Goal: Task Accomplishment & Management: Manage account settings

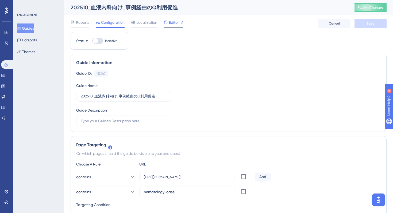
click at [174, 6] on div "202510_血液内科向け_事例経由のQ利用促進 Publish Changes Reports Configuration Localization Edi…" at bounding box center [229, 16] width 316 height 32
click at [171, 25] on span "Editor" at bounding box center [174, 22] width 10 height 6
click at [375, 199] on img "Open AI Assistant Launcher" at bounding box center [379, 200] width 10 height 10
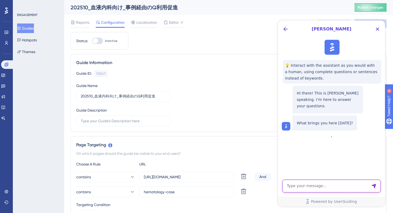
click at [303, 188] on textarea "AI Assistant Text Input" at bounding box center [331, 186] width 98 height 13
paste textarea "Is it possible to prevent the guide from appearing when the window width is bel…"
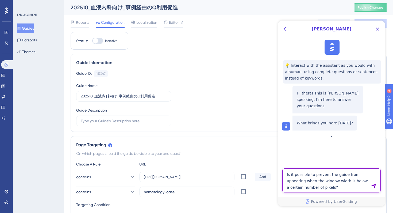
type textarea "Is it possible to prevent the guide from appearing when the window width is bel…"
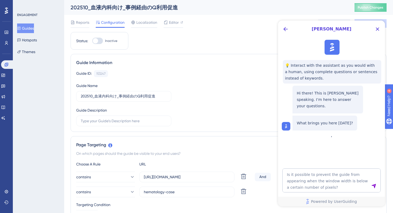
click at [373, 186] on icon "Send Message" at bounding box center [373, 186] width 5 height 5
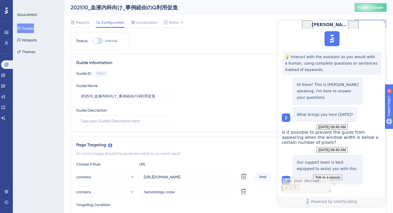
scroll to position [60, 0]
click at [357, 28] on icon "Close Button" at bounding box center [353, 24] width 6 height 6
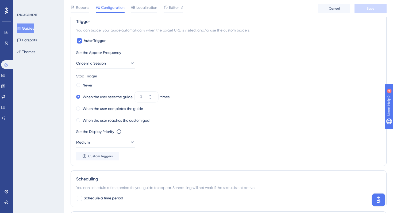
scroll to position [0, 0]
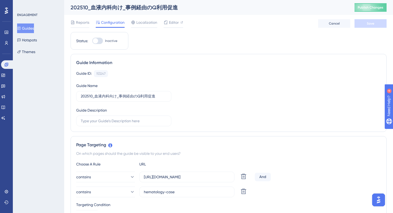
click at [102, 40] on div at bounding box center [97, 41] width 11 height 6
click at [92, 41] on input "Inactive" at bounding box center [92, 41] width 0 height 0
checkbox input "true"
click at [368, 22] on span "Save" at bounding box center [370, 23] width 7 height 4
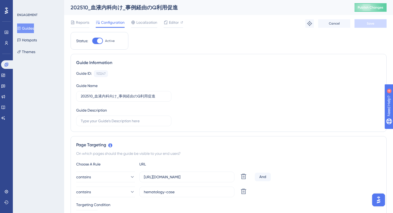
click at [110, 6] on div "202510_血液内科向け_事例経由のQ利用促進" at bounding box center [206, 7] width 271 height 7
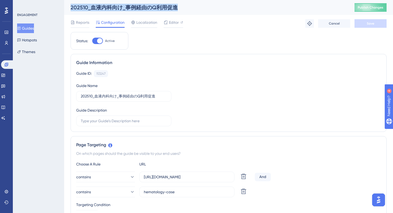
copy div "202510_血液内科向け_事例経由のQ利用促進"
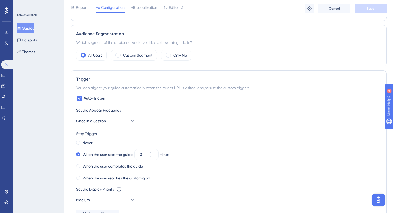
scroll to position [219, 0]
click at [222, 128] on div "Set the Appear Frequency Once in a Session Stop Trigger Never When the user see…" at bounding box center [228, 161] width 305 height 111
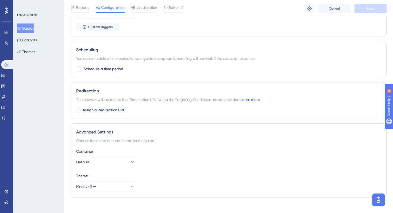
scroll to position [412, 0]
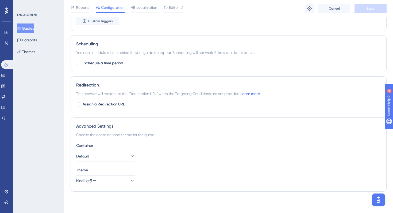
click at [228, 135] on div "Choose the container and theme for the guide." at bounding box center [228, 135] width 305 height 6
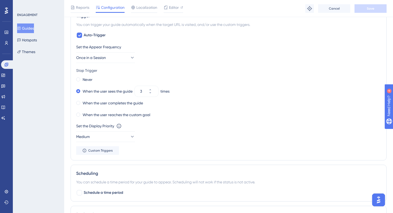
scroll to position [0, 0]
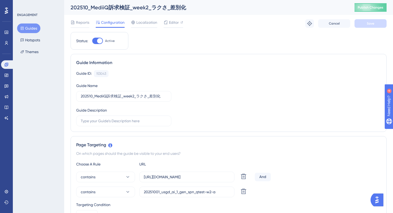
click at [246, 113] on div "Guide ID: 153043 Copy Guide Name 202510_MediiQ訴求検証_week2_ラクさ_差別化 Guide Descript…" at bounding box center [228, 98] width 305 height 56
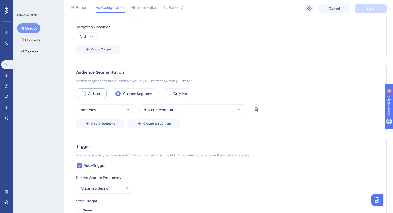
scroll to position [183, 0]
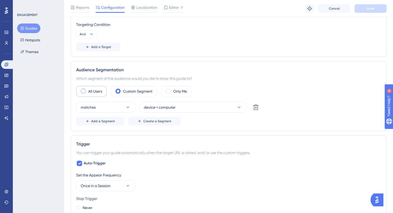
click at [90, 90] on label "All Users" at bounding box center [95, 91] width 14 height 6
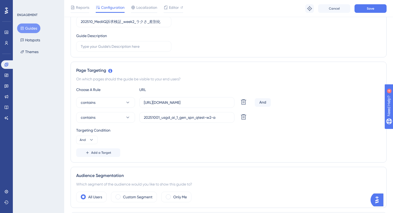
scroll to position [93, 0]
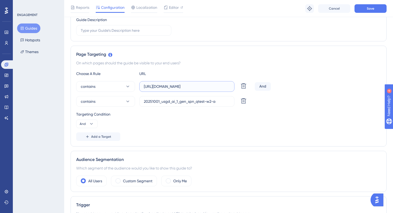
drag, startPoint x: 215, startPoint y: 87, endPoint x: 139, endPoint y: 87, distance: 75.9
click at [139, 87] on label "https://stg-e-consult.medii.jp/top" at bounding box center [186, 86] width 95 height 11
click at [379, 201] on img "Open AI Assistant Launcher" at bounding box center [377, 200] width 10 height 10
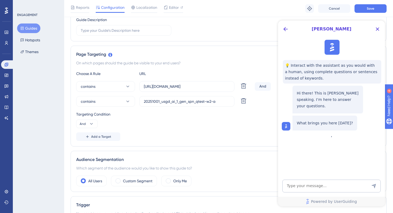
scroll to position [0, 0]
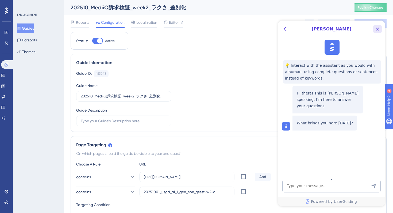
click at [377, 29] on icon "Close Button" at bounding box center [377, 29] width 3 height 3
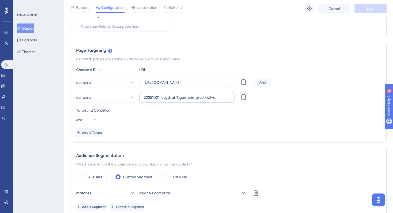
scroll to position [118, 0]
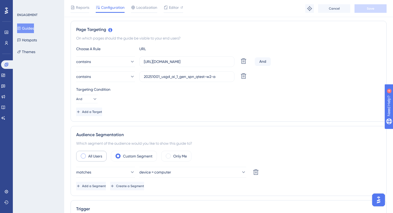
click at [89, 158] on label "All Users" at bounding box center [95, 156] width 14 height 6
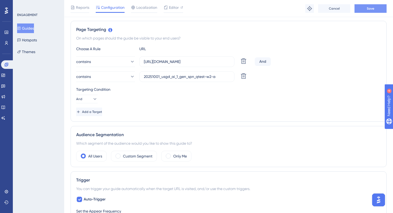
click at [369, 7] on span "Save" at bounding box center [370, 8] width 7 height 4
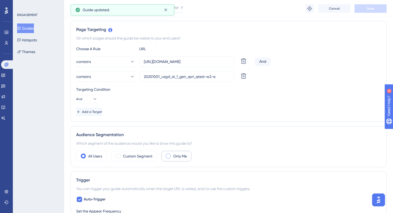
scroll to position [0, 0]
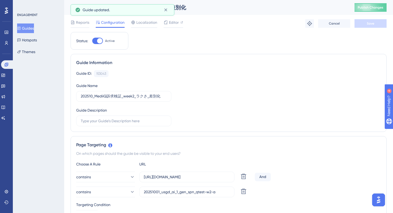
click at [28, 30] on button "Guides" at bounding box center [25, 29] width 17 height 10
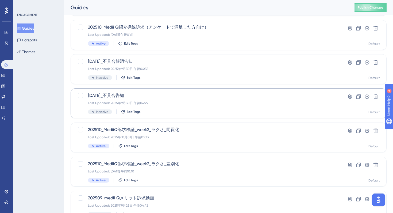
scroll to position [76, 0]
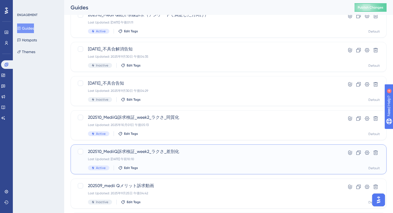
click at [191, 152] on span "202510_MediiQ訴求検証_week2_ラクさ_差別化" at bounding box center [207, 152] width 238 height 6
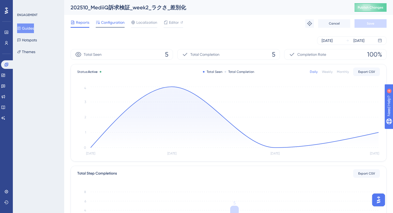
click at [109, 21] on span "Configuration" at bounding box center [113, 22] width 24 height 6
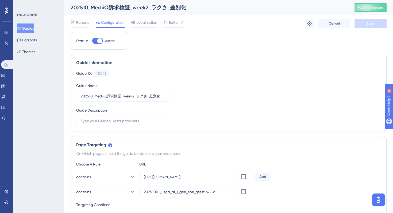
click at [31, 29] on button "Guides" at bounding box center [25, 29] width 17 height 10
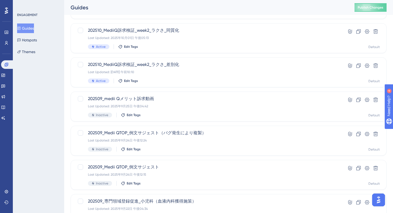
scroll to position [157, 0]
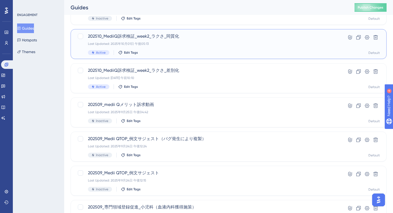
click at [193, 44] on div "Last Updated: 2025年10月01日 午後05:13" at bounding box center [207, 44] width 238 height 4
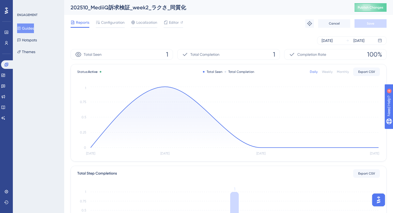
click at [111, 17] on div "Reports Configuration Localization Editor Troubleshoot Cancel Save" at bounding box center [229, 23] width 316 height 17
click at [111, 24] on span "Configuration" at bounding box center [113, 22] width 24 height 6
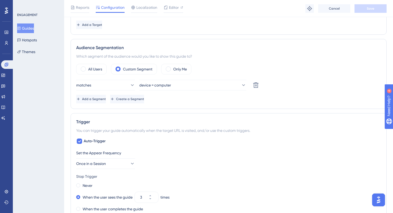
scroll to position [182, 0]
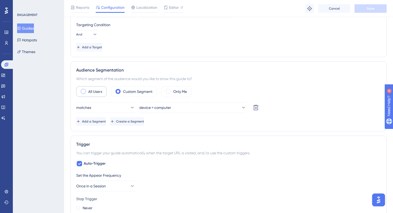
click at [88, 94] on div "All Users" at bounding box center [91, 91] width 30 height 11
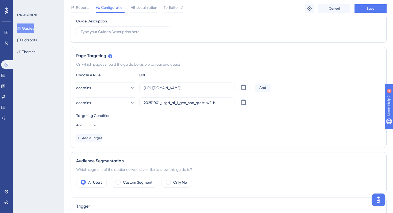
scroll to position [119, 0]
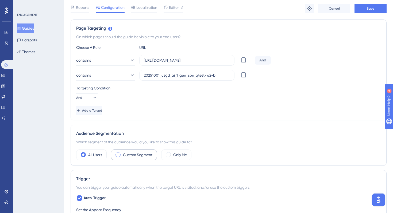
click at [134, 156] on label "Custom Segment" at bounding box center [137, 155] width 29 height 6
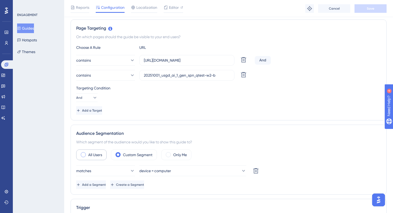
click at [90, 155] on label "All Users" at bounding box center [95, 155] width 14 height 6
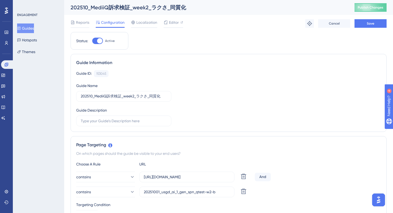
scroll to position [2, 0]
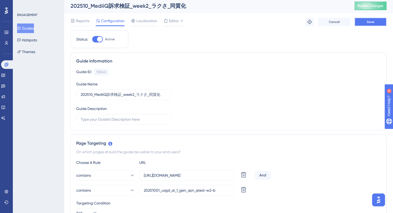
click at [369, 20] on span "Save" at bounding box center [370, 22] width 7 height 4
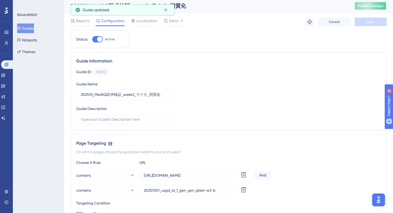
click at [366, 7] on span "Publish Changes" at bounding box center [371, 6] width 26 height 4
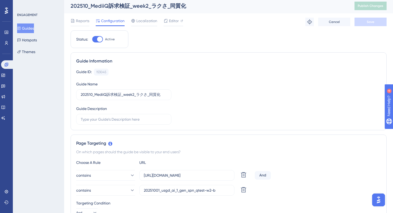
click at [92, 42] on div "Status: Active" at bounding box center [99, 39] width 47 height 6
click at [95, 41] on div at bounding box center [97, 39] width 11 height 6
click at [92, 40] on input "Active" at bounding box center [92, 39] width 0 height 0
checkbox input "false"
click at [374, 24] on span "Save" at bounding box center [370, 22] width 7 height 4
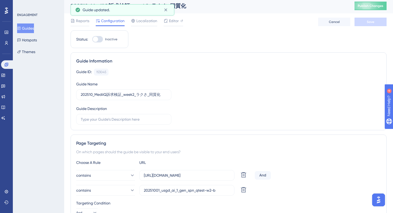
click at [27, 30] on button "Guides" at bounding box center [25, 29] width 17 height 10
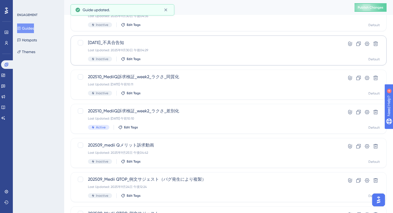
scroll to position [125, 0]
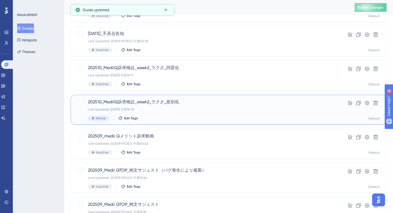
click at [190, 107] on div "Last Updated: 2025年10月03日 午前10:10" at bounding box center [207, 109] width 238 height 4
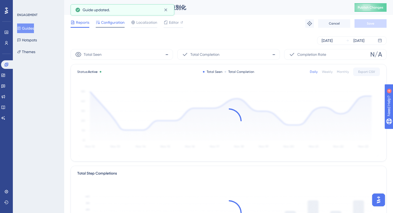
click at [111, 21] on span "Configuration" at bounding box center [113, 22] width 24 height 6
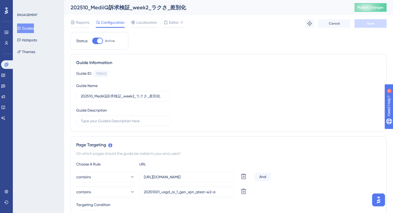
click at [98, 43] on div at bounding box center [99, 40] width 5 height 5
click at [92, 41] on input "Active" at bounding box center [92, 41] width 0 height 0
checkbox input "false"
click at [371, 23] on span "Save" at bounding box center [370, 23] width 7 height 4
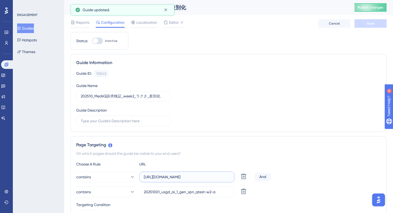
click at [163, 179] on input "https://stg-e-consult.medii.jp/top" at bounding box center [187, 177] width 86 height 6
click at [164, 177] on input "https://stg-e-consult.medii.jp/top" at bounding box center [187, 177] width 86 height 6
type input "https://e-consult.medii.jp/top"
click at [369, 21] on button "Save" at bounding box center [370, 23] width 32 height 9
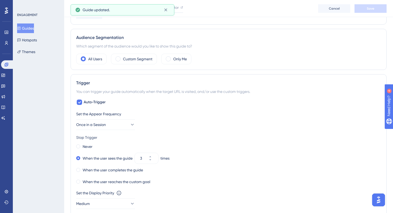
scroll to position [217, 0]
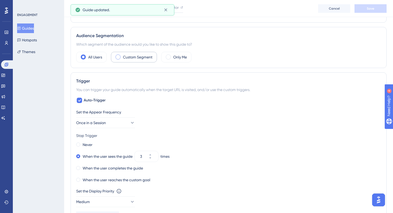
click at [132, 58] on label "Custom Segment" at bounding box center [137, 57] width 29 height 6
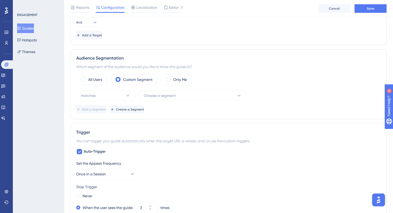
scroll to position [199, 0]
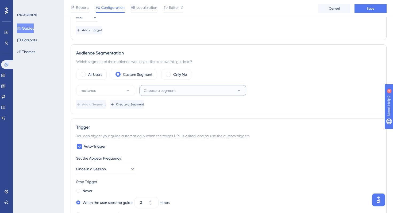
click at [159, 87] on button "Choose a segment" at bounding box center [192, 90] width 107 height 11
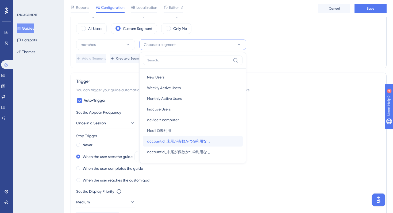
click at [211, 141] on div "accountid_末尾が奇数かつQ利用なし accountid_末尾が奇数かつQ利用なし" at bounding box center [192, 141] width 91 height 11
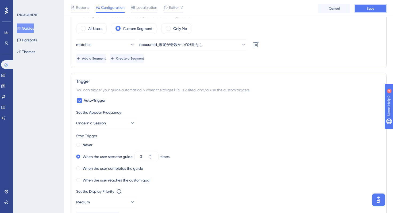
click at [367, 9] on button "Save" at bounding box center [370, 8] width 32 height 9
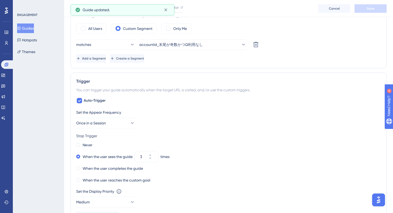
click at [297, 67] on div "Audience Segmentation Which segment of the audience would you like to show this…" at bounding box center [229, 33] width 316 height 70
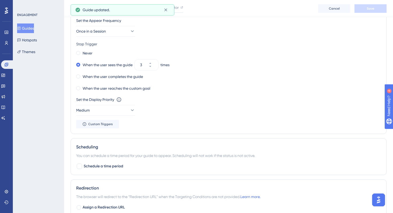
scroll to position [441, 0]
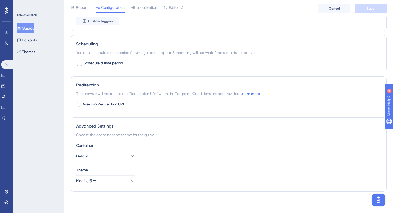
click at [103, 63] on span "Schedule a time period" at bounding box center [104, 63] width 40 height 6
checkbox input "true"
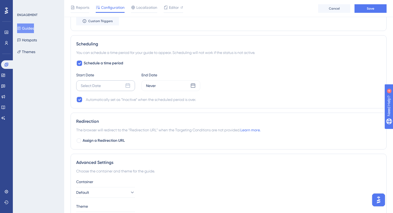
click at [128, 84] on icon at bounding box center [128, 85] width 5 height 5
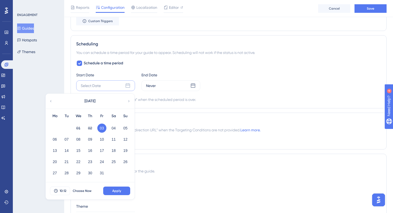
click at [104, 127] on button "03" at bounding box center [101, 128] width 9 height 9
click at [83, 188] on button "Choose Now" at bounding box center [82, 191] width 24 height 9
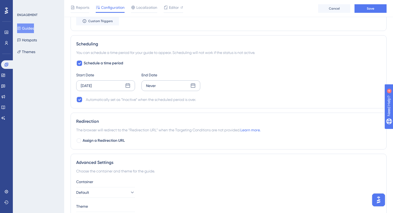
click at [194, 85] on icon at bounding box center [193, 85] width 5 height 5
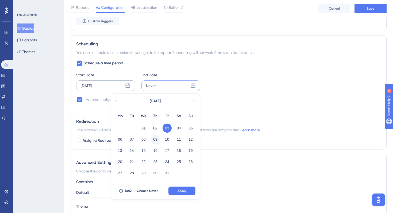
click at [157, 140] on button "09" at bounding box center [155, 139] width 9 height 9
click at [132, 190] on button "10:12" at bounding box center [125, 191] width 20 height 9
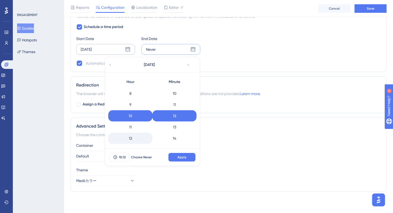
scroll to position [212, 0]
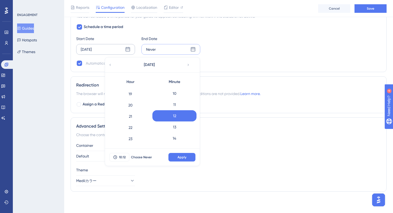
click at [135, 139] on div "23" at bounding box center [130, 138] width 44 height 11
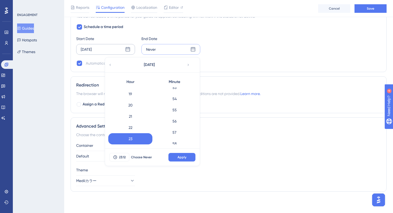
scroll to position [616, 0]
click at [173, 138] on div "59" at bounding box center [174, 138] width 44 height 11
click at [184, 157] on span "Apply" at bounding box center [182, 157] width 9 height 4
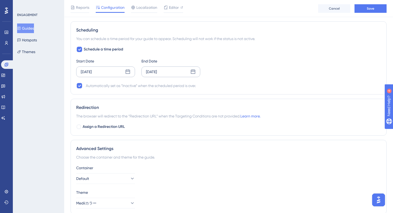
scroll to position [418, 0]
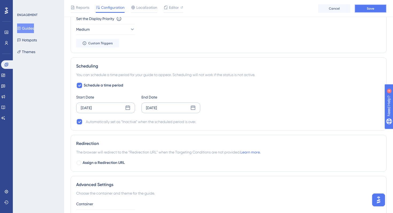
click at [372, 7] on span "Save" at bounding box center [370, 8] width 7 height 4
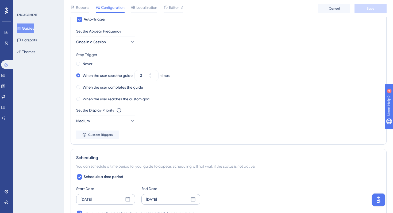
scroll to position [0, 0]
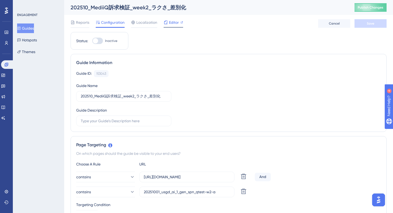
click at [170, 26] on div "Editor" at bounding box center [174, 23] width 20 height 9
click at [34, 28] on button "Guides" at bounding box center [25, 29] width 17 height 10
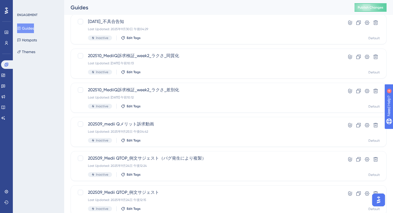
scroll to position [139, 0]
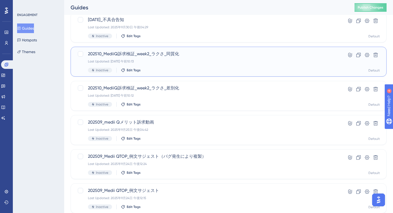
click at [184, 62] on div "Last Updated: 2025年10月03日 午前10:13" at bounding box center [207, 61] width 238 height 4
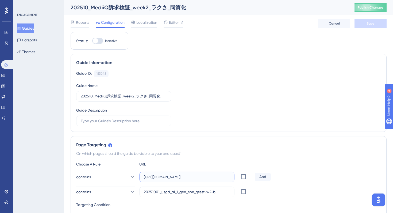
click at [164, 178] on input "https://stg-e-consult.medii.jp/top" at bounding box center [187, 177] width 86 height 6
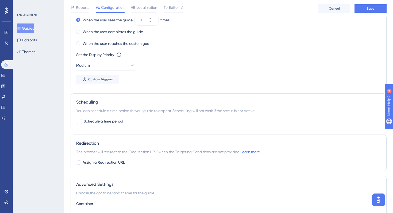
scroll to position [385, 0]
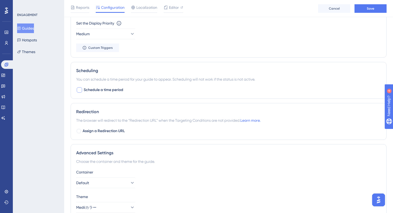
type input "https://e-consult.medii.jp/top"
click at [80, 92] on div at bounding box center [79, 89] width 5 height 5
checkbox input "true"
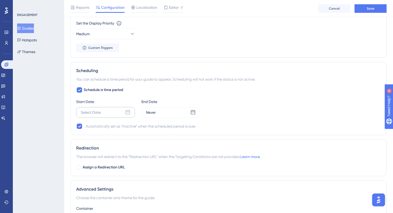
click at [132, 111] on div "Select Date" at bounding box center [105, 112] width 59 height 11
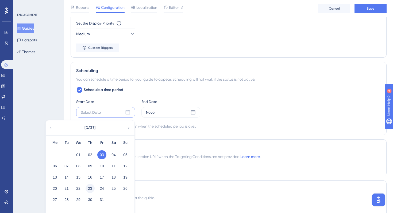
scroll to position [448, 0]
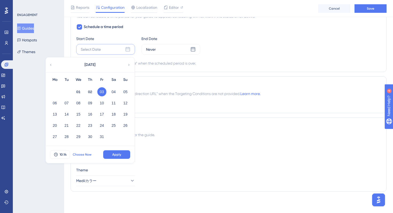
click at [86, 155] on span "Choose Now" at bounding box center [82, 155] width 19 height 4
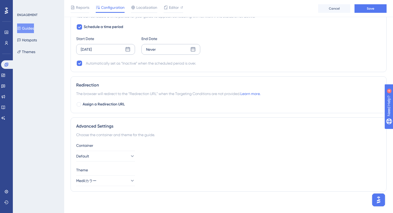
click at [194, 52] on icon at bounding box center [192, 49] width 5 height 5
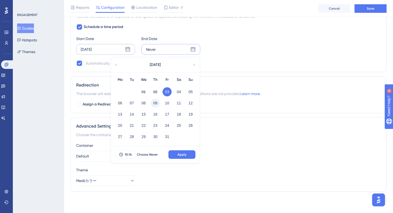
click at [156, 102] on button "09" at bounding box center [155, 103] width 9 height 9
click at [126, 155] on span "10:14" at bounding box center [128, 155] width 7 height 4
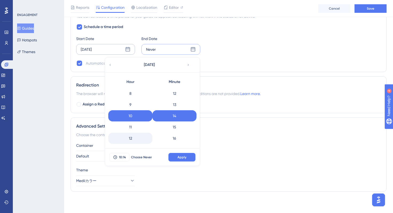
scroll to position [212, 0]
click at [132, 139] on div "23" at bounding box center [130, 138] width 44 height 11
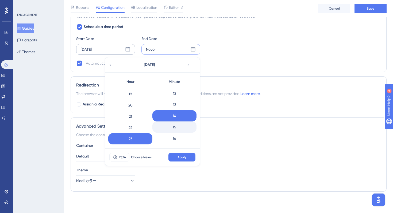
scroll to position [616, 0]
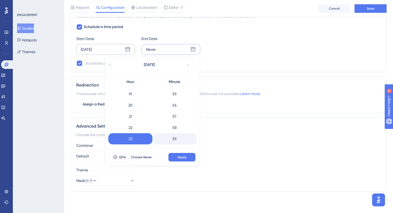
click at [173, 140] on div "59" at bounding box center [174, 138] width 44 height 11
click at [178, 156] on span "Apply" at bounding box center [182, 157] width 9 height 4
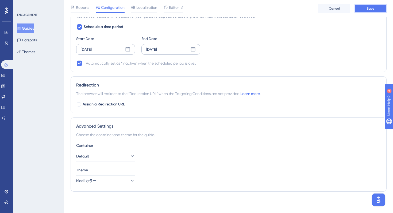
click at [364, 9] on button "Save" at bounding box center [370, 8] width 32 height 9
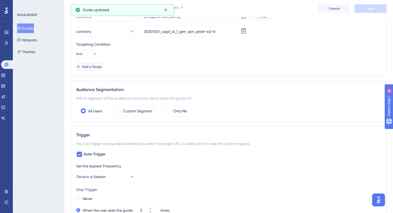
scroll to position [162, 0]
click at [140, 111] on label "Custom Segment" at bounding box center [137, 112] width 29 height 6
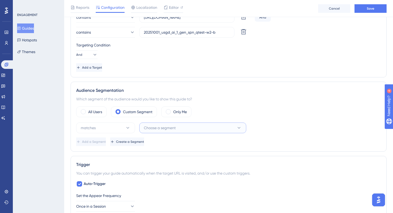
click at [162, 126] on span "Choose a segment" at bounding box center [160, 128] width 32 height 6
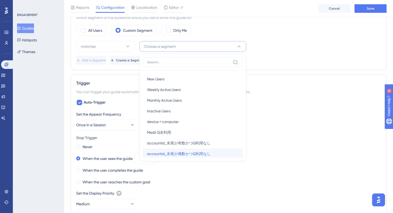
click at [194, 155] on span "accountid_末尾が偶数かつQ利用なし" at bounding box center [179, 154] width 64 height 6
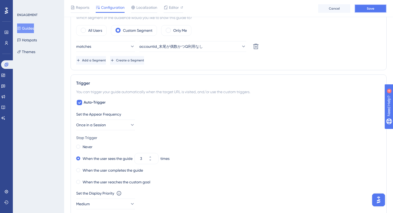
click at [364, 9] on button "Save" at bounding box center [370, 8] width 32 height 9
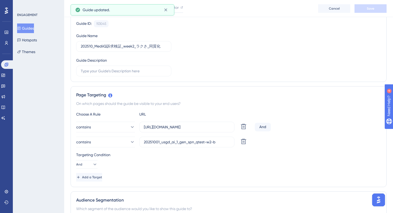
scroll to position [0, 0]
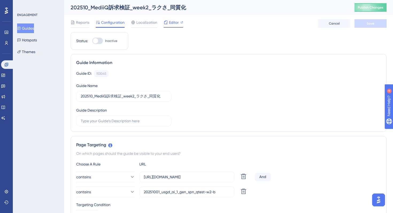
click at [173, 25] on span "Editor" at bounding box center [174, 22] width 10 height 6
click at [234, 80] on div "Guide ID: 153045 Copy Guide Name 202510_MediiQ訴求検証_week2_ラクさ_同質化 Guide Descript…" at bounding box center [228, 98] width 305 height 56
